Goal: Navigation & Orientation: Understand site structure

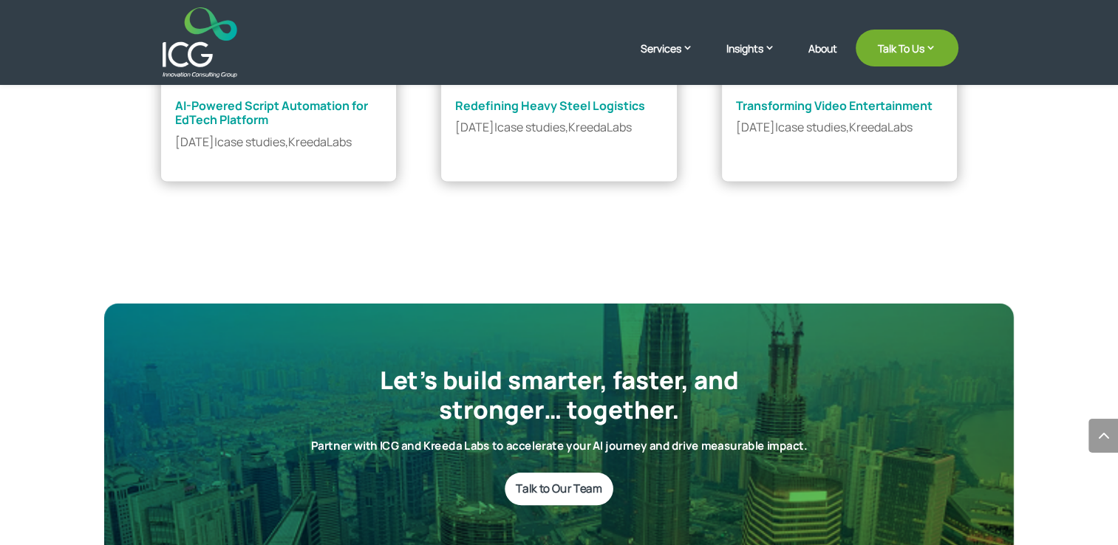
scroll to position [2005, 0]
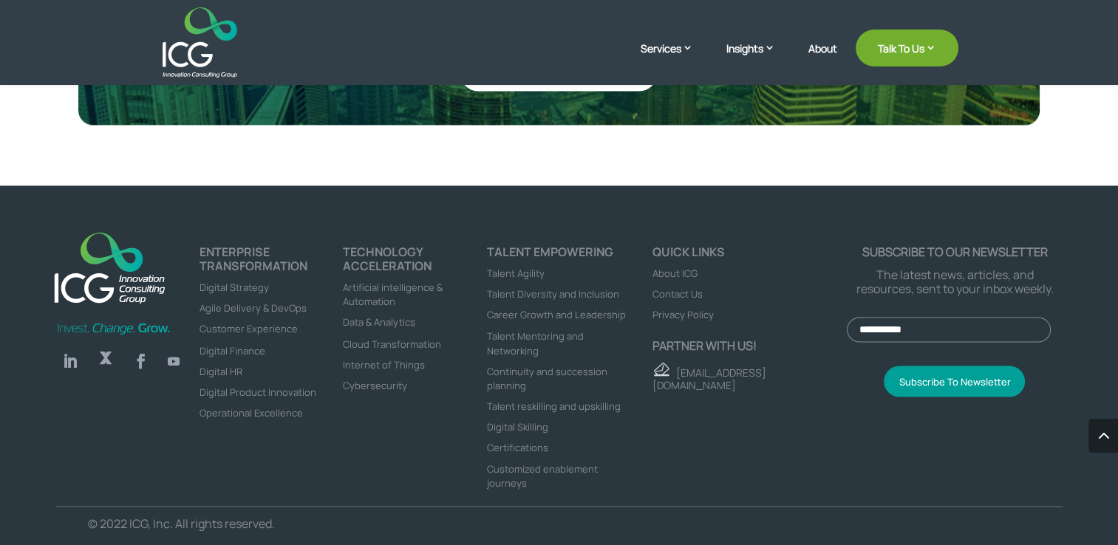
scroll to position [2466, 0]
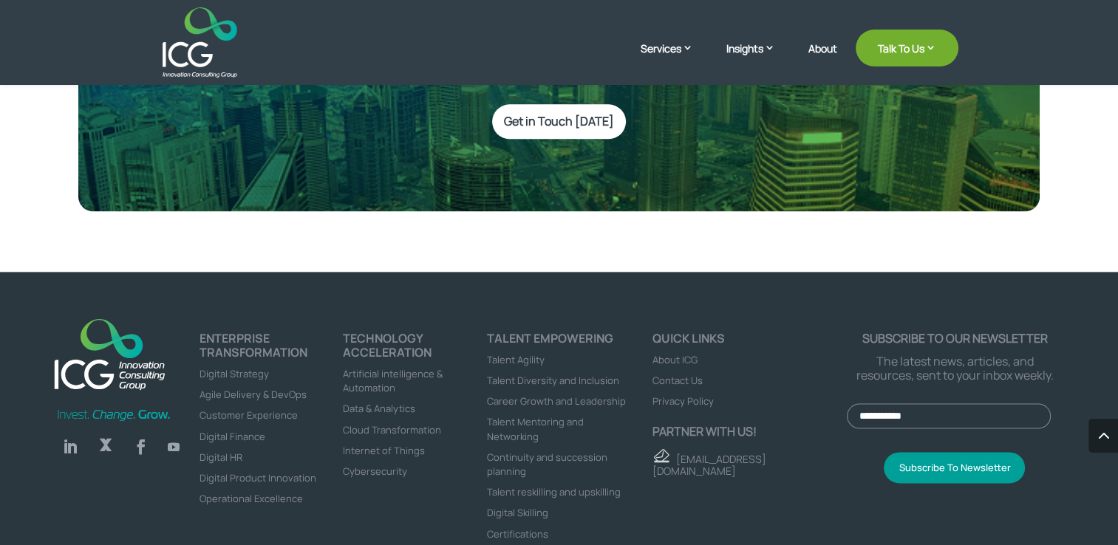
scroll to position [1916, 0]
